Goal: Information Seeking & Learning: Learn about a topic

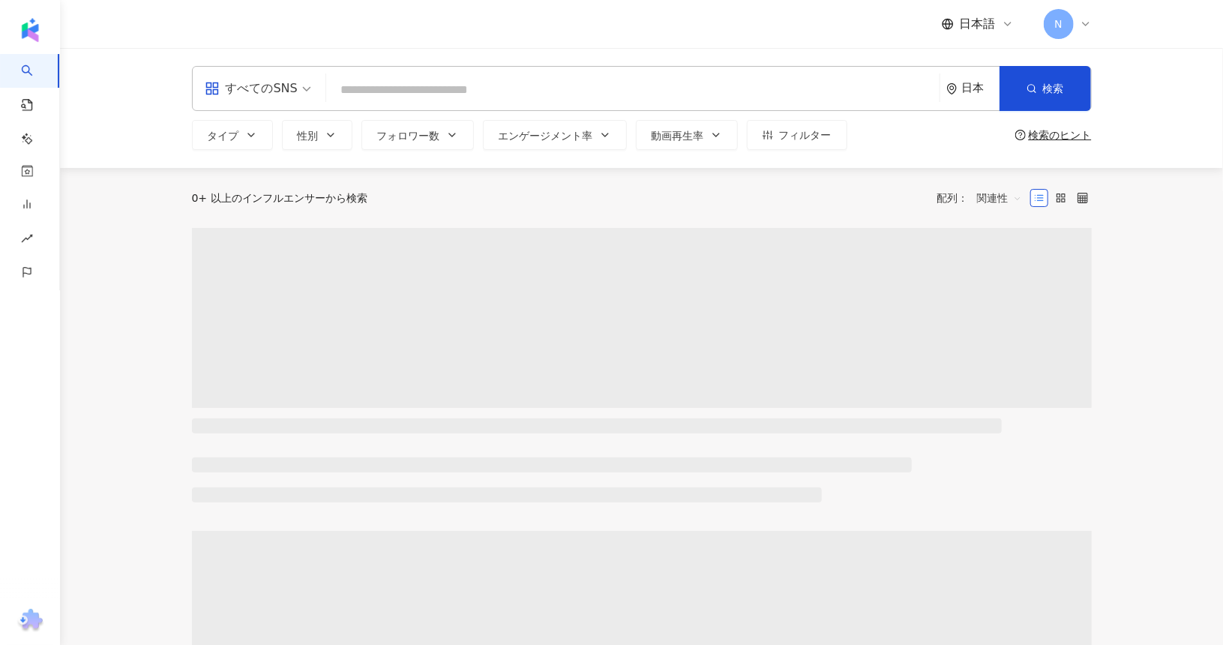
click at [305, 91] on span "すべてのSNS" at bounding box center [258, 89] width 107 height 24
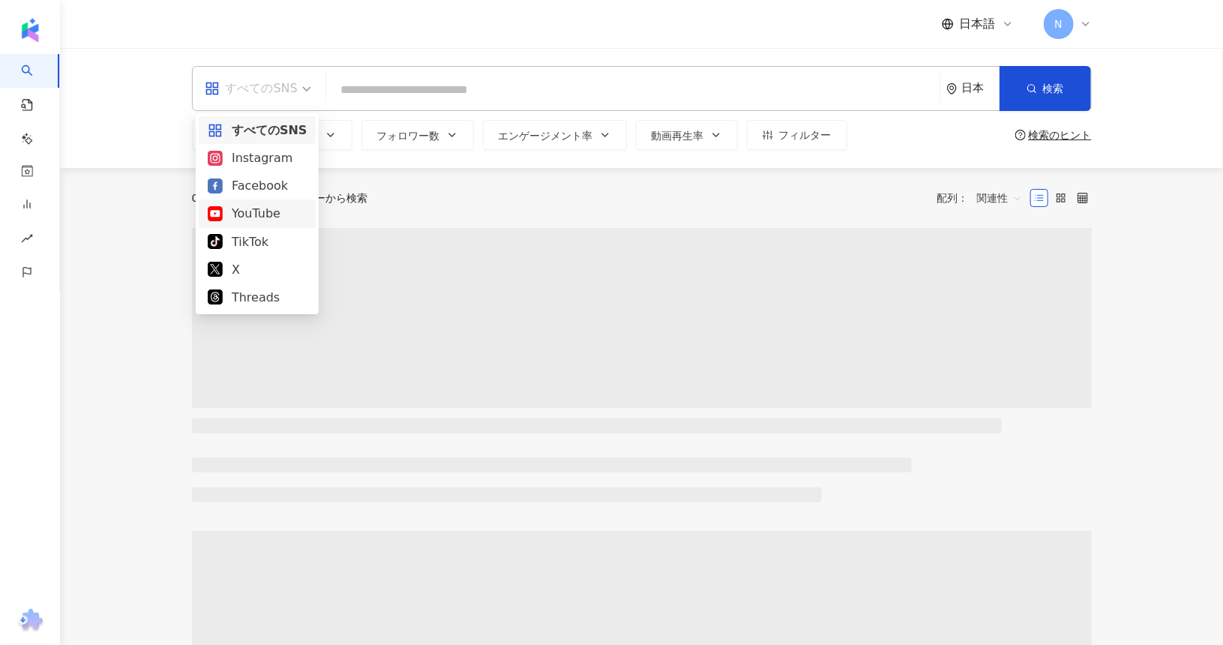
click at [266, 207] on div "YouTube" at bounding box center [257, 213] width 99 height 19
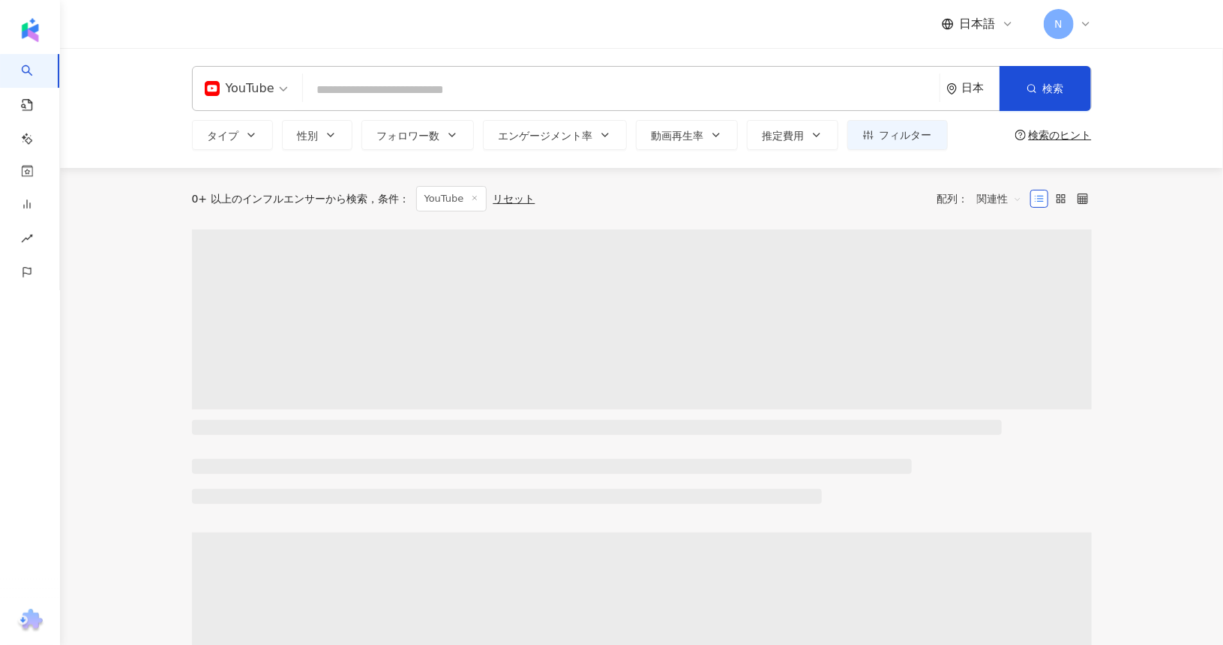
click at [365, 92] on input "search" at bounding box center [621, 90] width 625 height 29
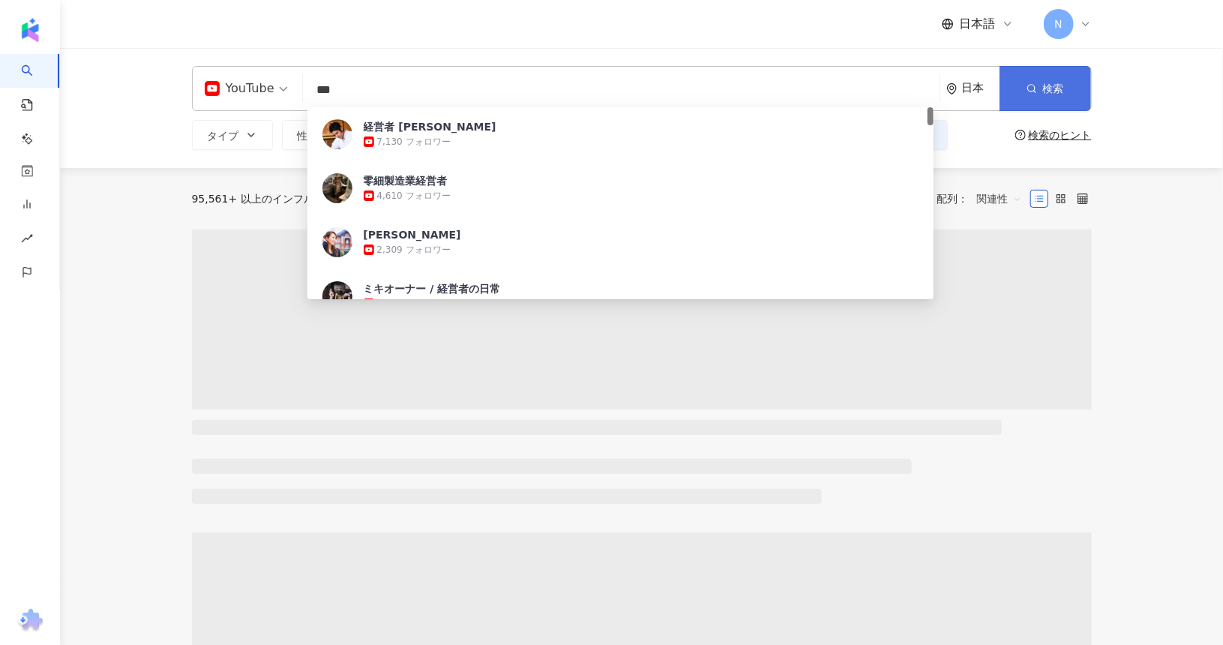
click at [1042, 82] on button "検索" at bounding box center [1046, 88] width 92 height 45
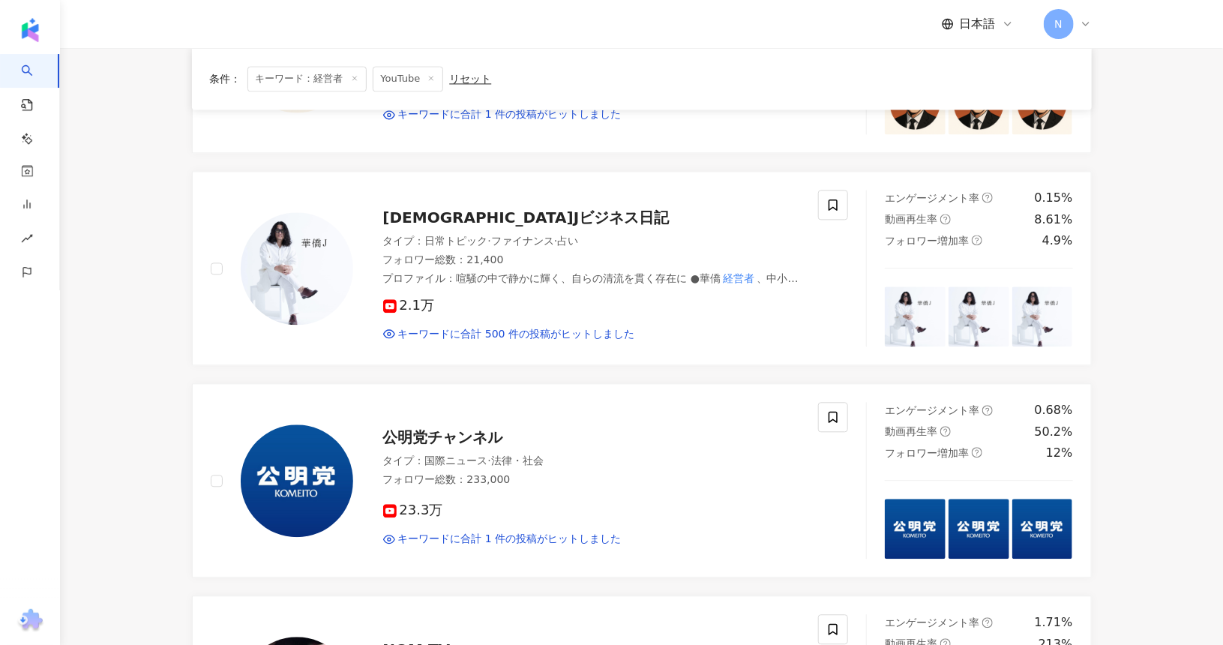
scroll to position [1425, 0]
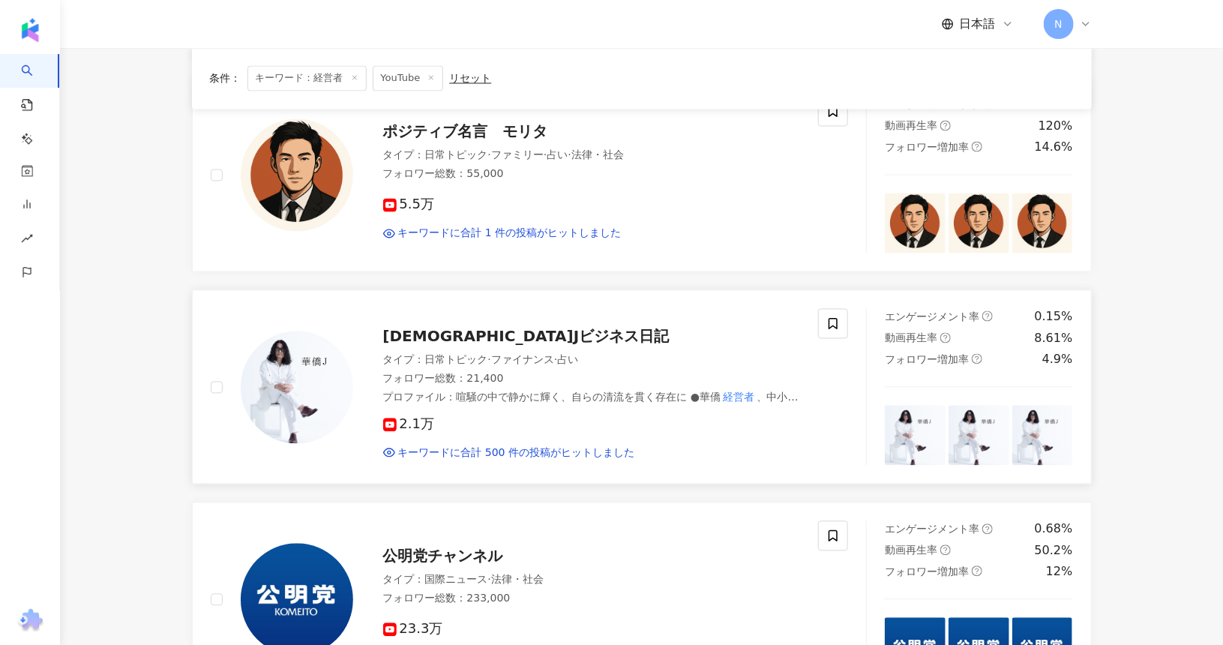
click at [437, 328] on span "[DEMOGRAPHIC_DATA]Jビジネス日記" at bounding box center [526, 337] width 287 height 18
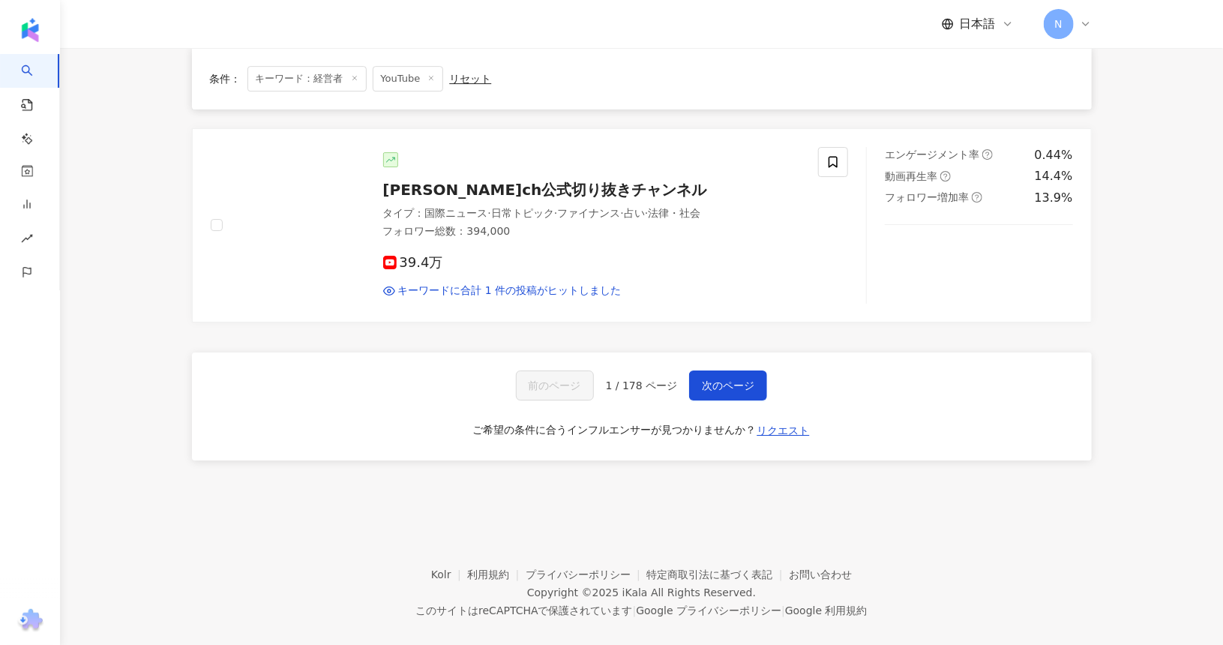
scroll to position [2475, 0]
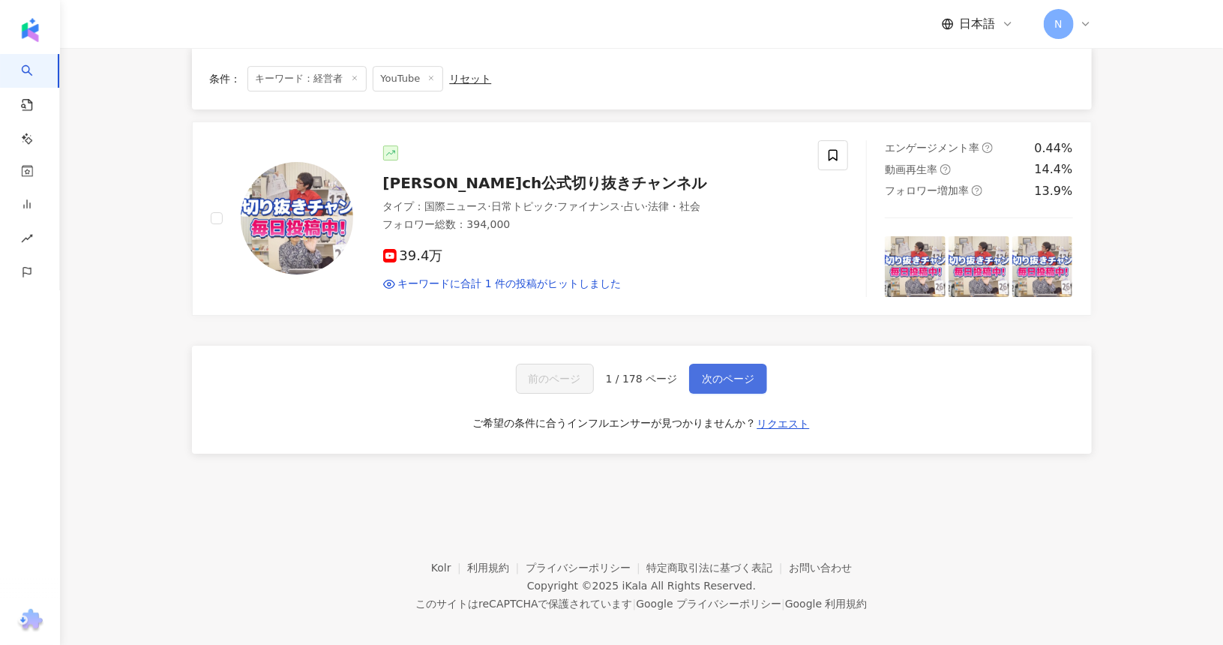
click at [717, 373] on span "次のページ" at bounding box center [728, 379] width 53 height 12
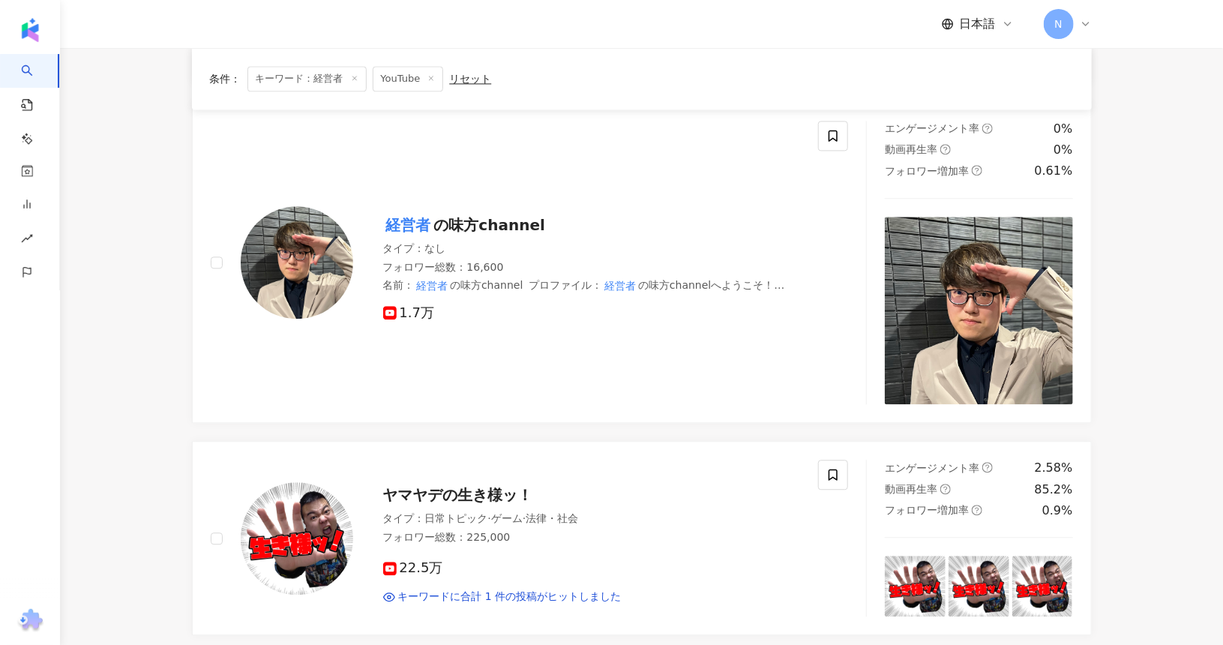
scroll to position [1639, 0]
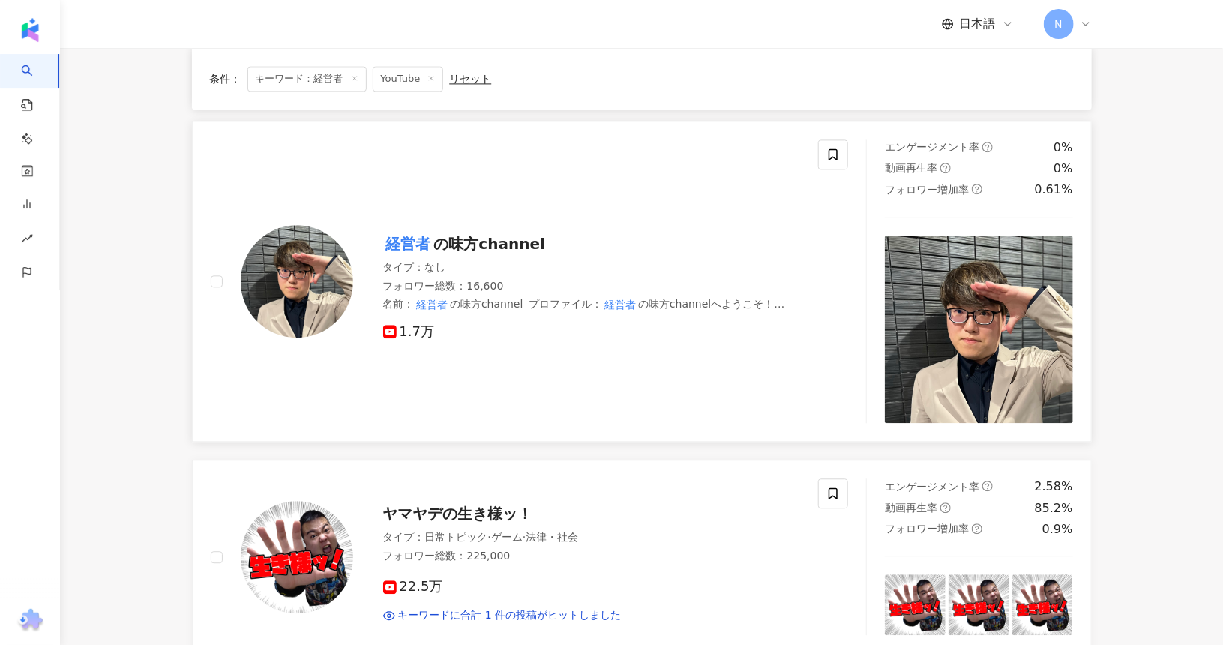
click at [411, 238] on mark "経営者" at bounding box center [408, 244] width 51 height 24
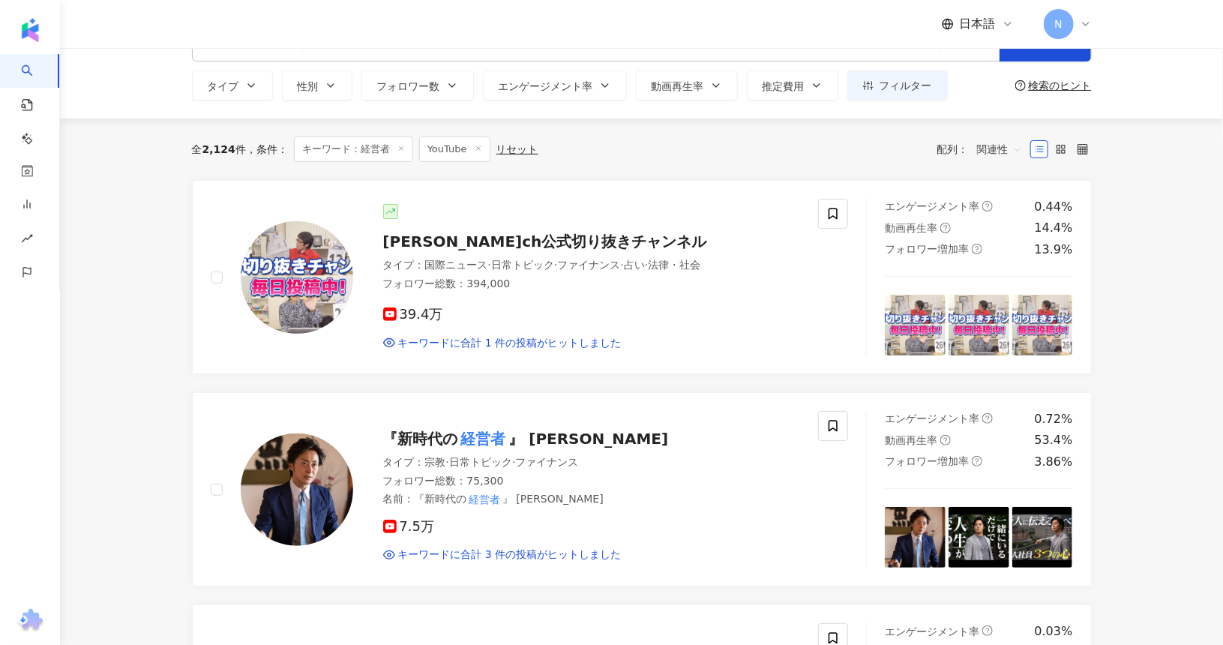
scroll to position [0, 0]
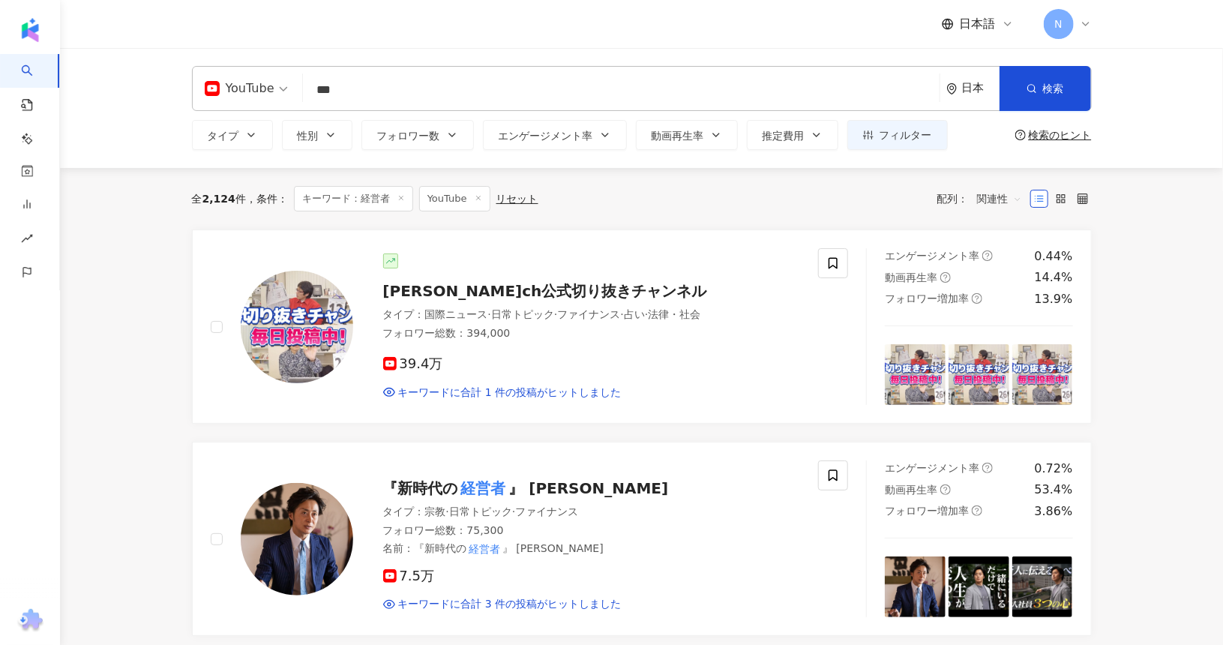
click at [437, 87] on input "***" at bounding box center [621, 90] width 625 height 29
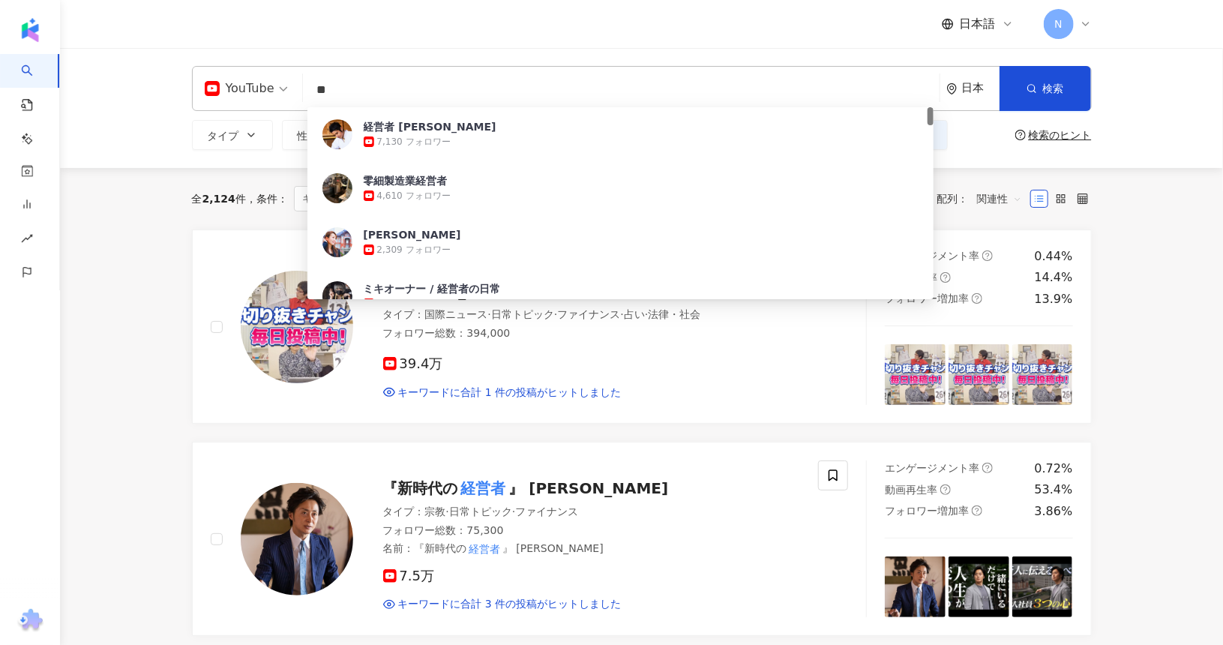
type input "*"
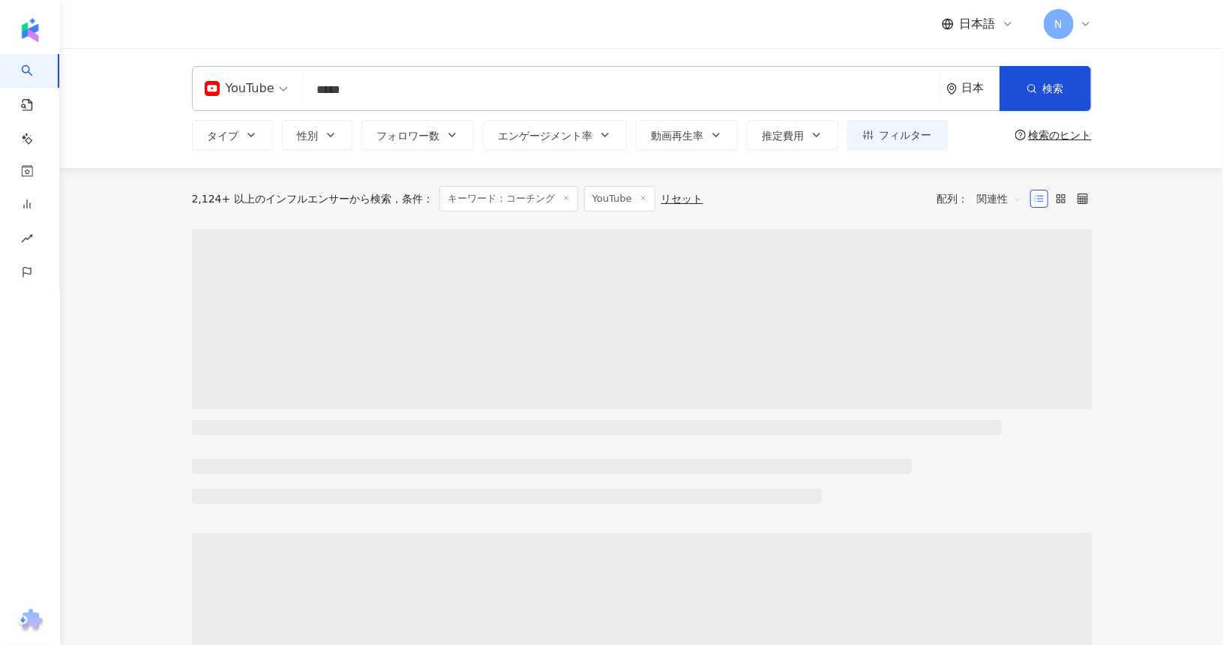
type input "*****"
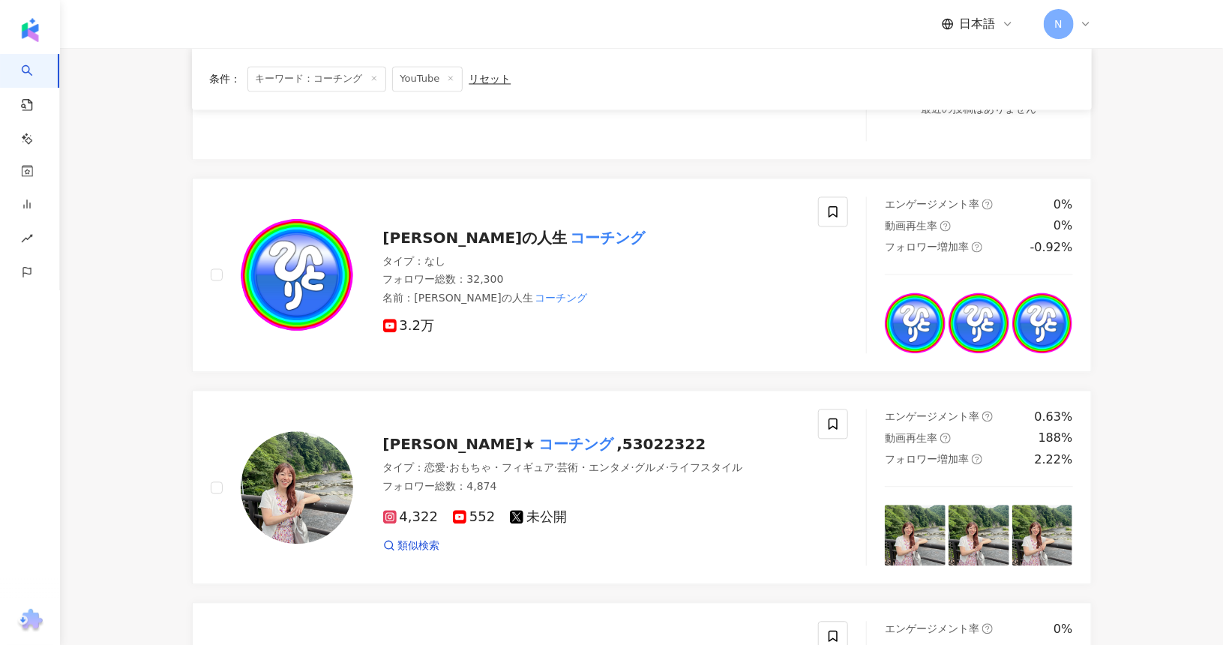
scroll to position [1875, 0]
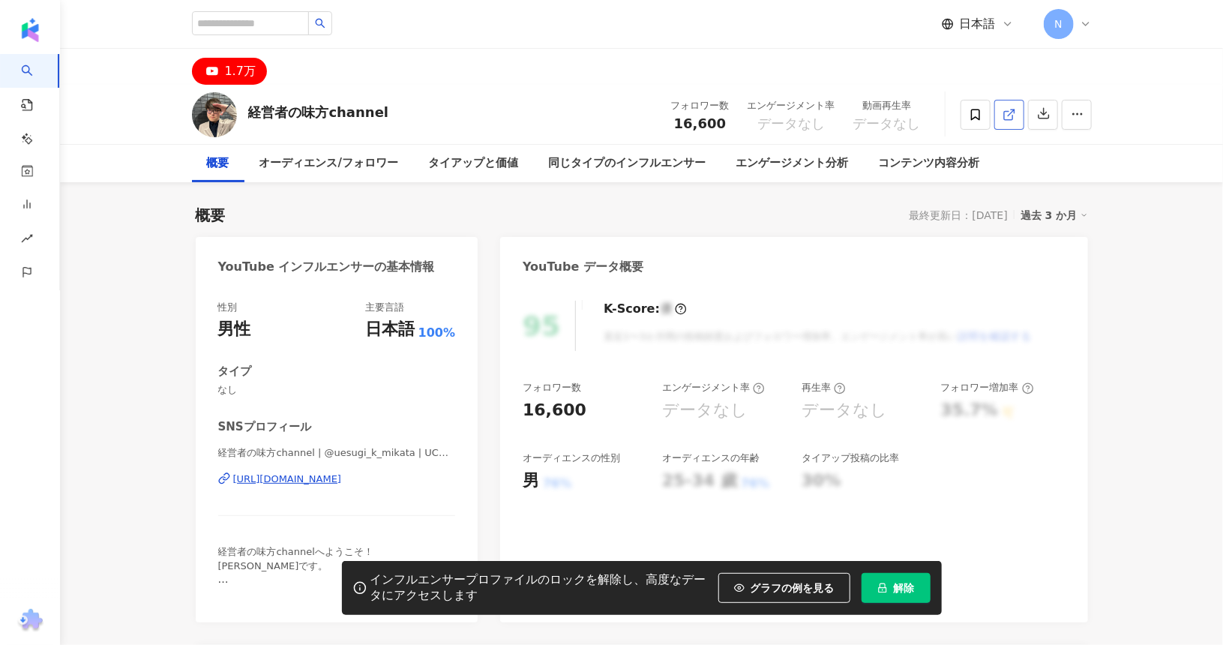
drag, startPoint x: 627, startPoint y: 205, endPoint x: 1011, endPoint y: 111, distance: 395.3
click at [1011, 111] on icon at bounding box center [1010, 115] width 14 height 14
